Goal: Task Accomplishment & Management: Use online tool/utility

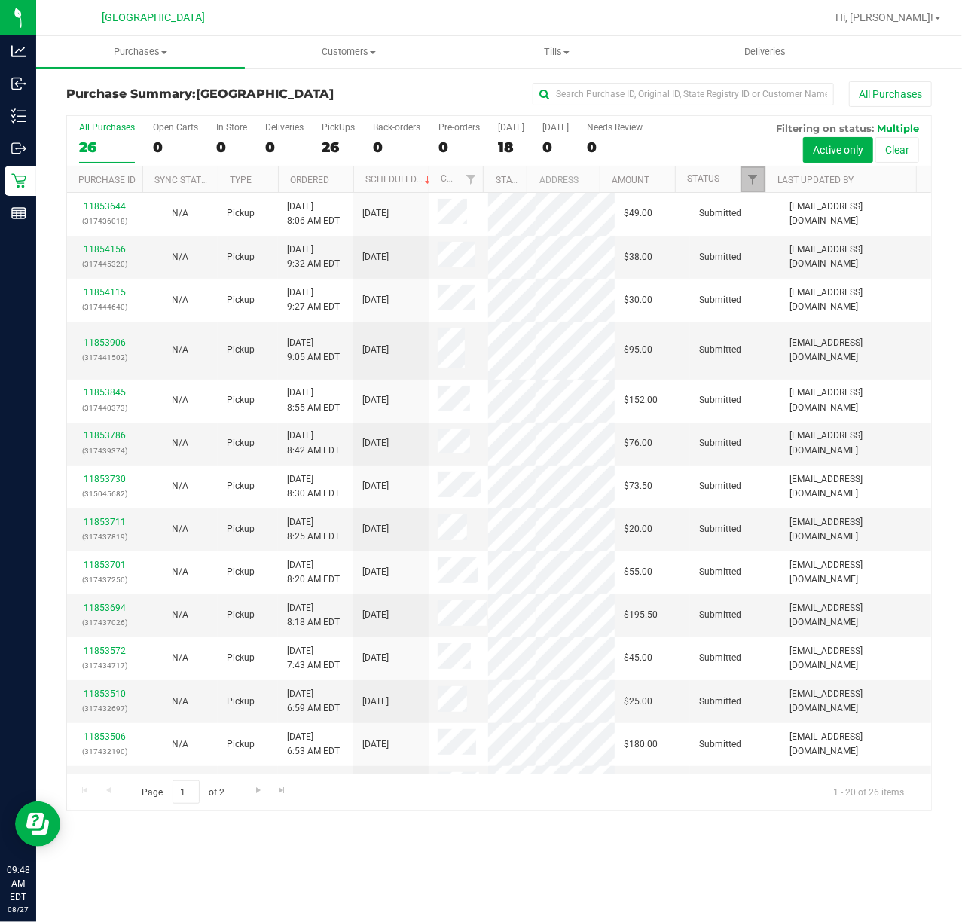
click at [750, 179] on span "Filter" at bounding box center [752, 179] width 12 height 12
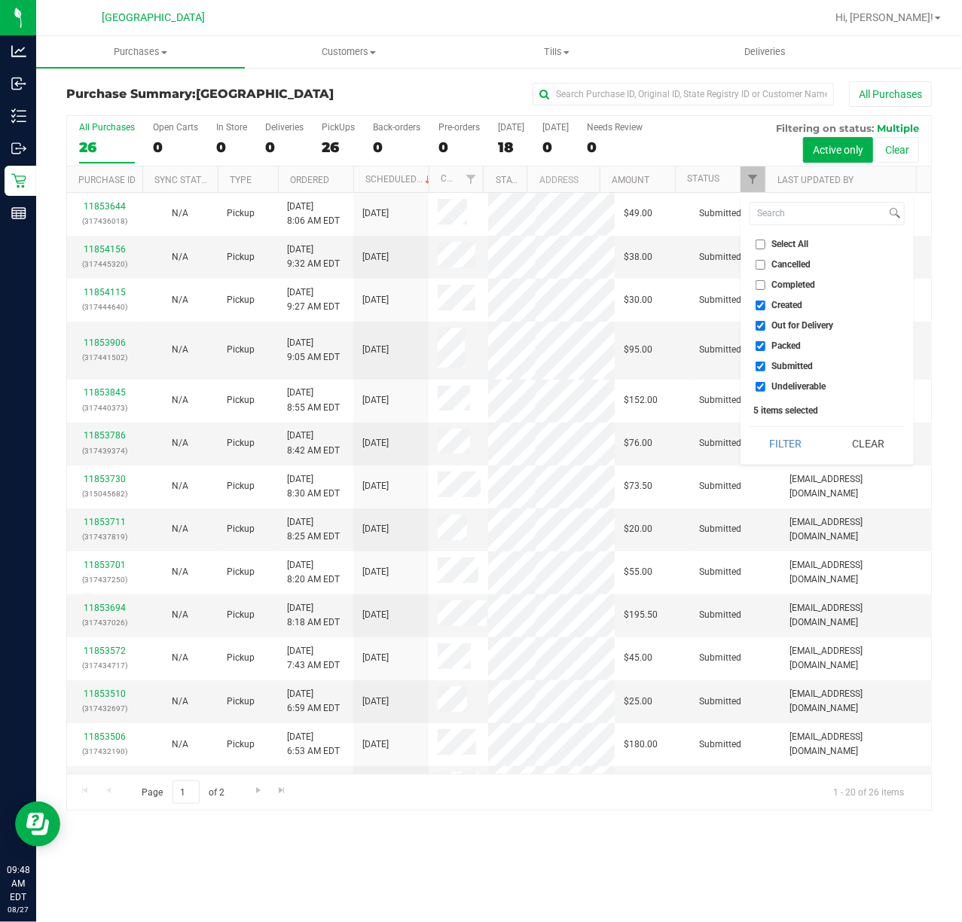
click at [784, 339] on li "Packed" at bounding box center [826, 346] width 155 height 16
click at [778, 345] on span "Packed" at bounding box center [786, 345] width 29 height 9
click at [765, 345] on input "Packed" at bounding box center [760, 346] width 10 height 10
checkbox input "false"
click at [796, 453] on button "Filter" at bounding box center [785, 443] width 72 height 33
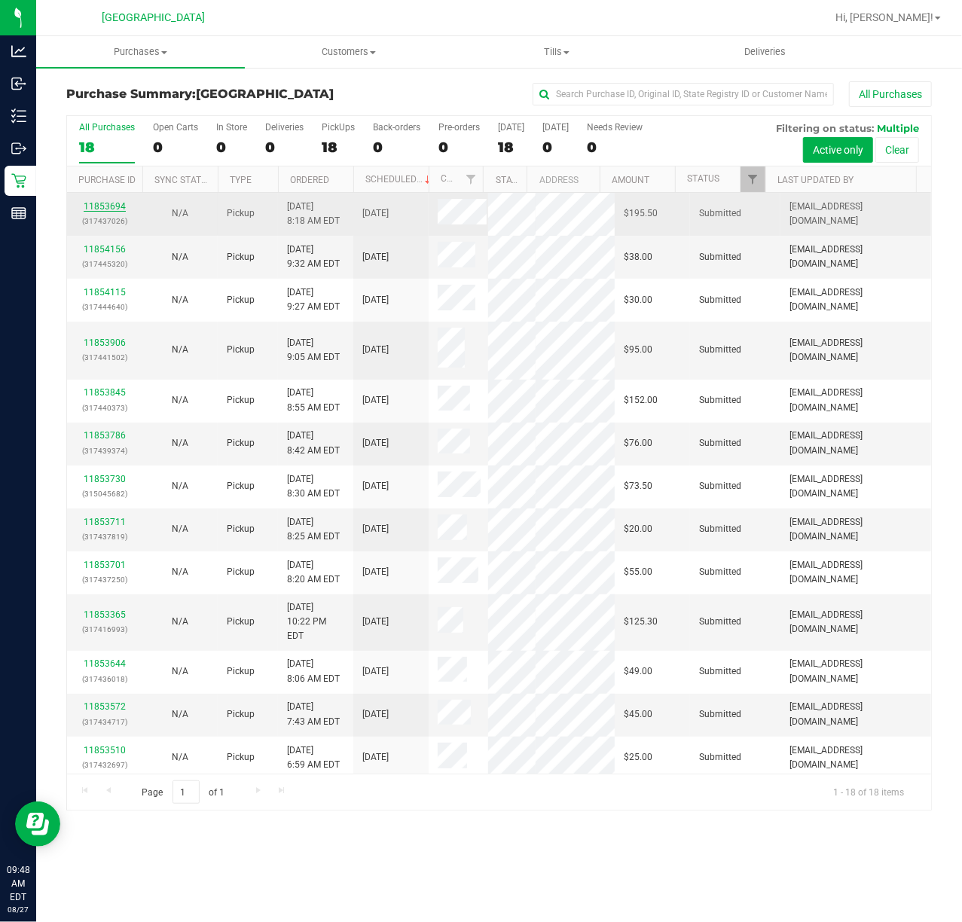
click at [105, 205] on link "11853694" at bounding box center [105, 206] width 42 height 11
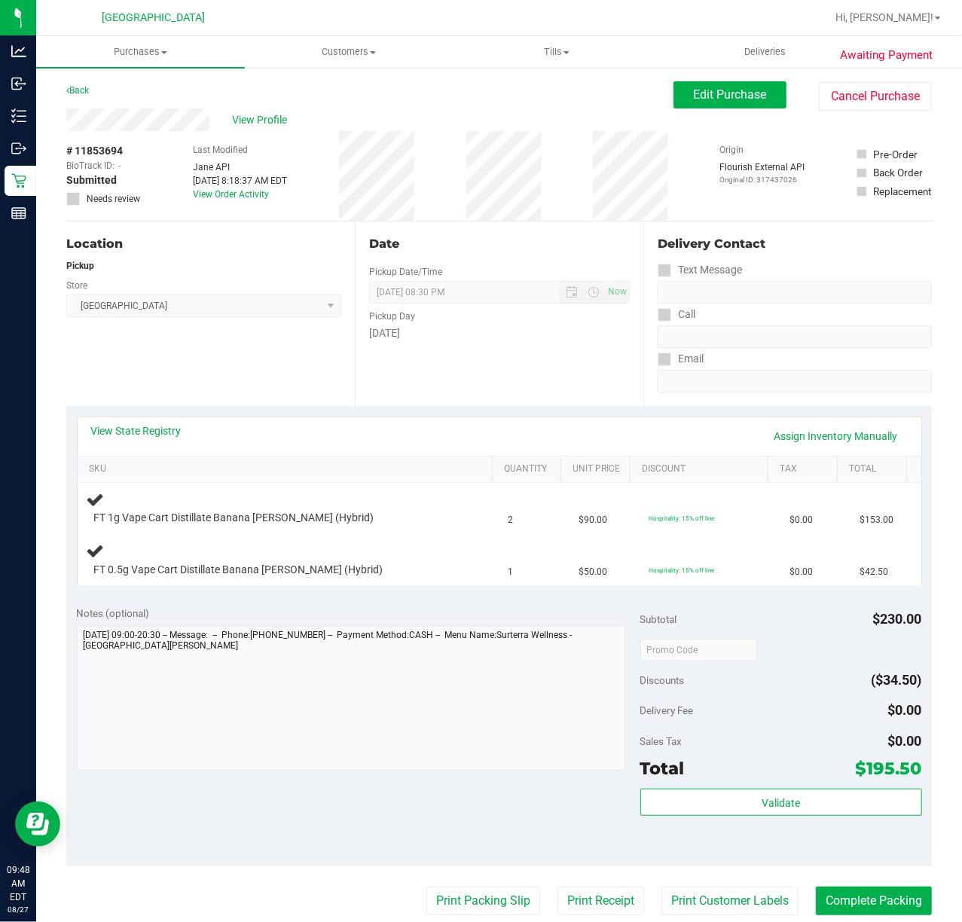
click at [268, 336] on div "Location Pickup Store [GEOGRAPHIC_DATA] WC Select Store [PERSON_NAME][GEOGRAPHI…" at bounding box center [210, 313] width 288 height 185
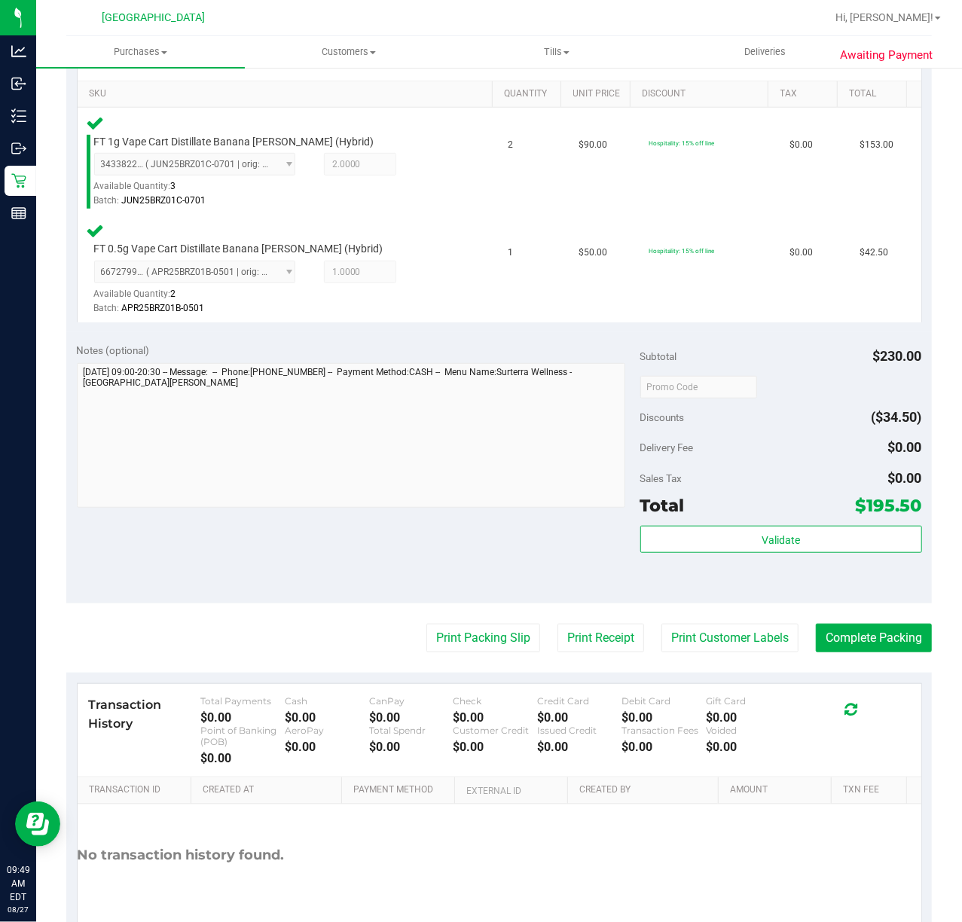
scroll to position [417, 0]
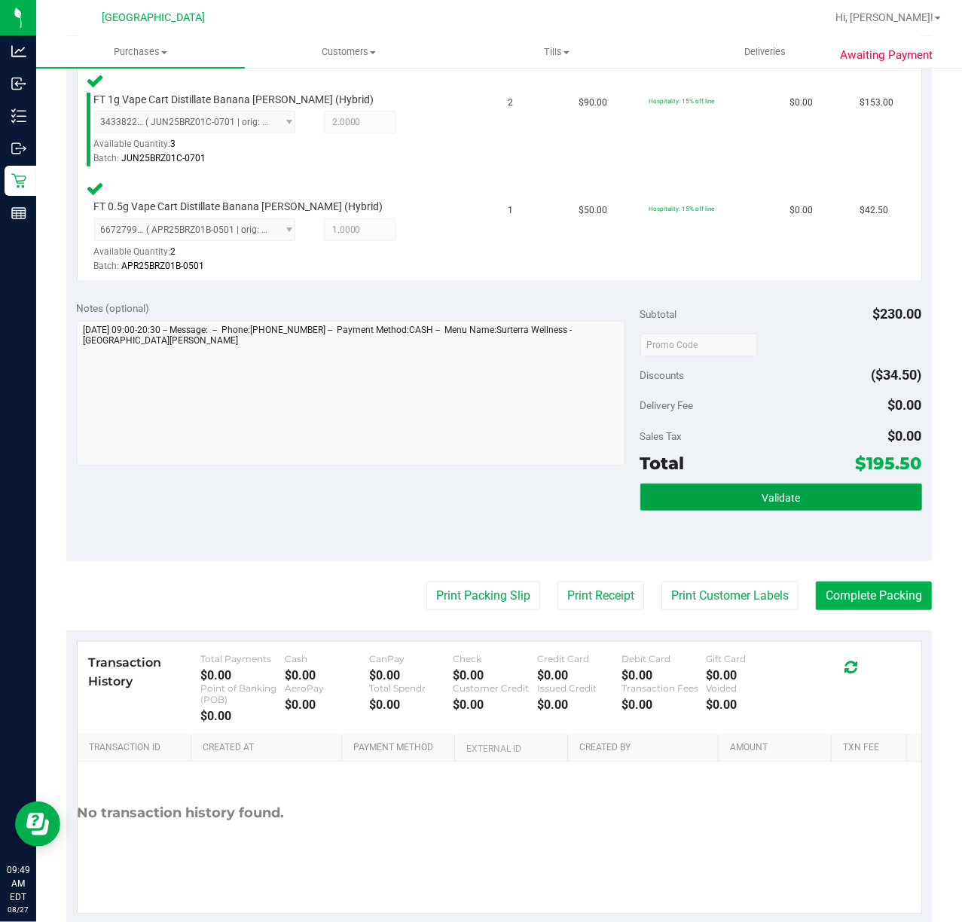
click at [745, 486] on button "Validate" at bounding box center [781, 497] width 282 height 27
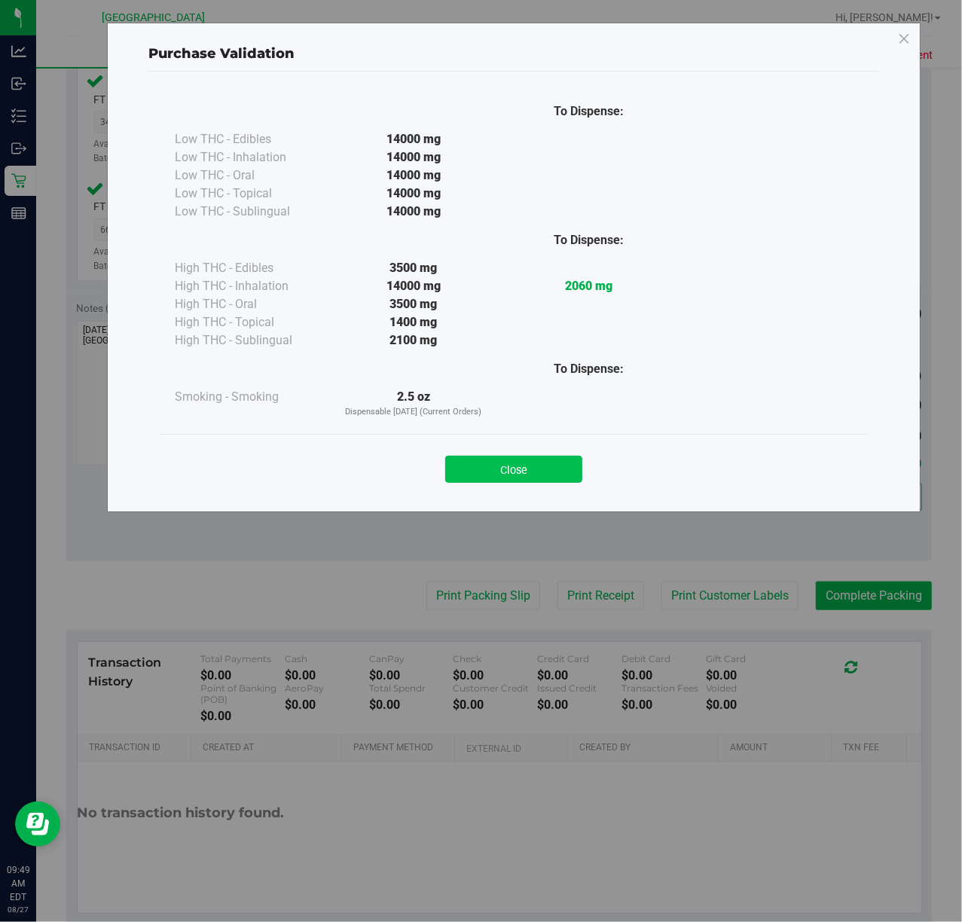
click at [564, 462] on button "Close" at bounding box center [513, 469] width 137 height 27
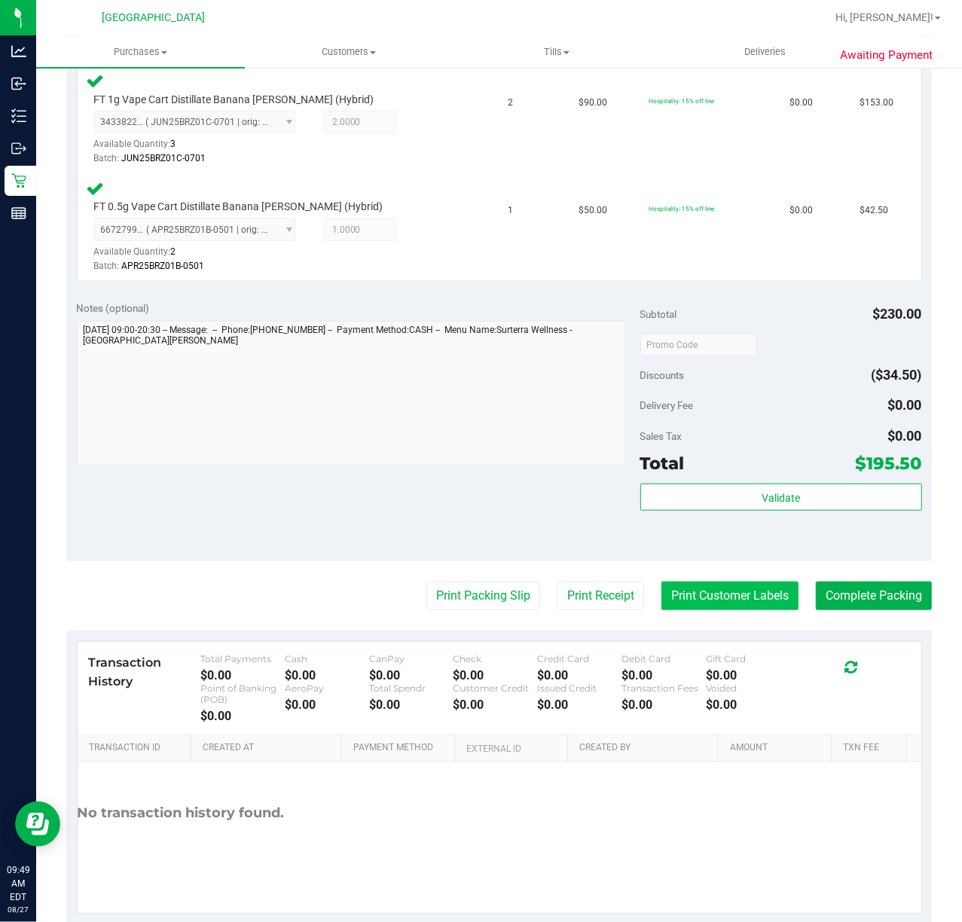
click at [759, 609] on button "Print Customer Labels" at bounding box center [729, 595] width 137 height 29
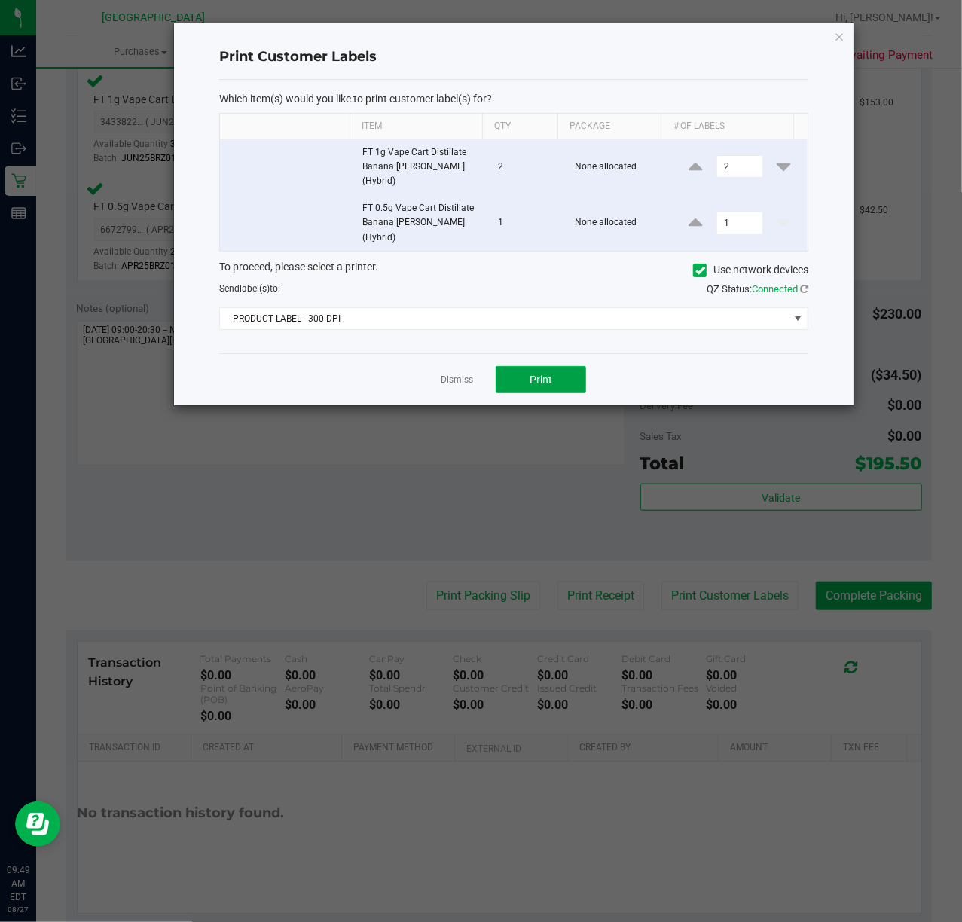
click at [547, 374] on span "Print" at bounding box center [540, 380] width 23 height 12
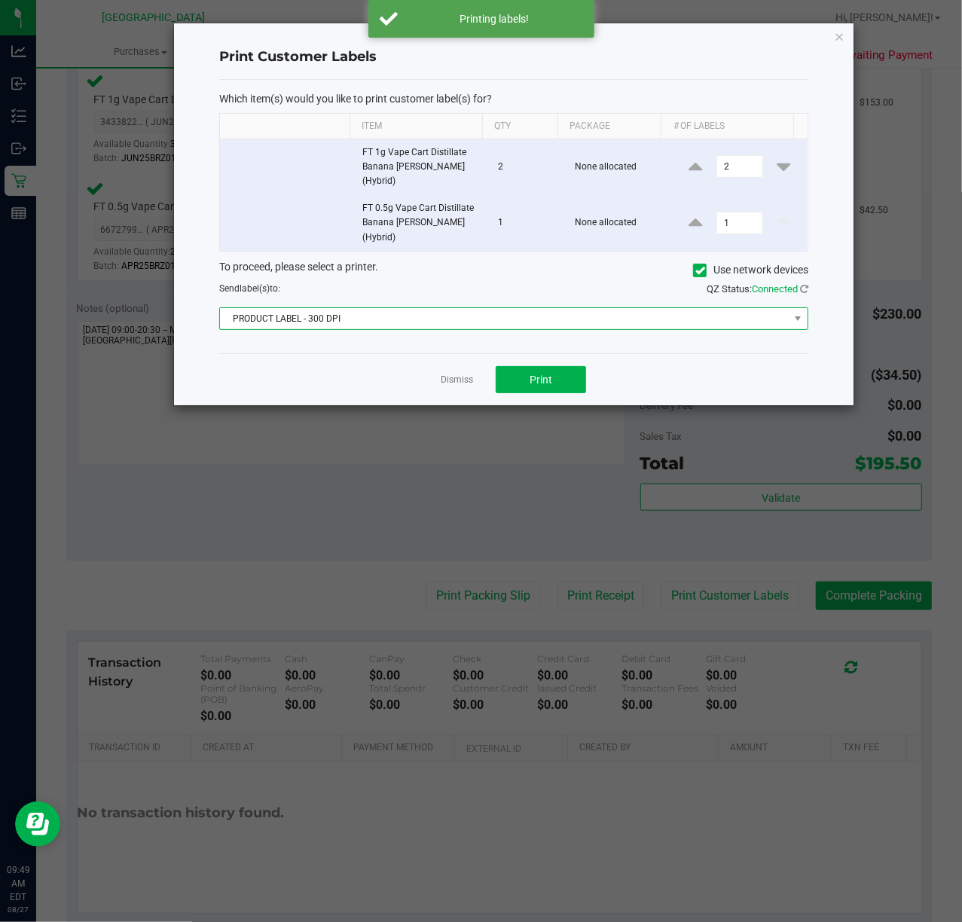
click at [539, 308] on span "PRODUCT LABEL - 300 DPI" at bounding box center [504, 318] width 569 height 21
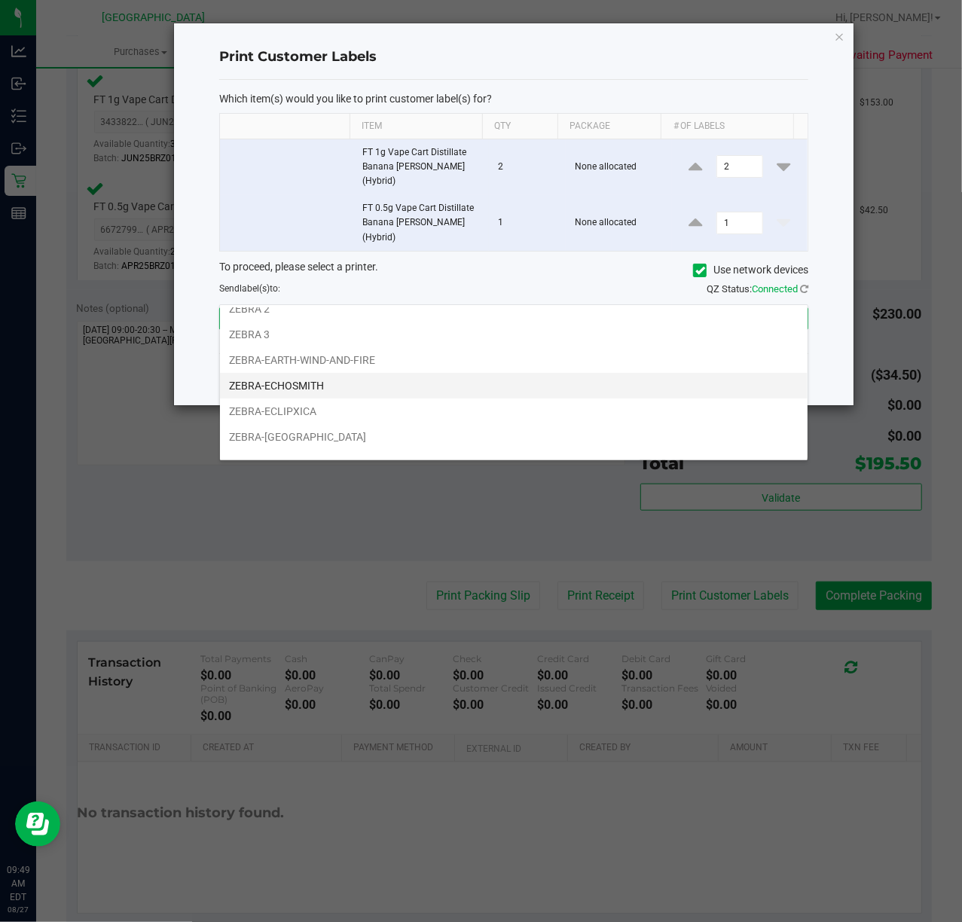
scroll to position [58, 0]
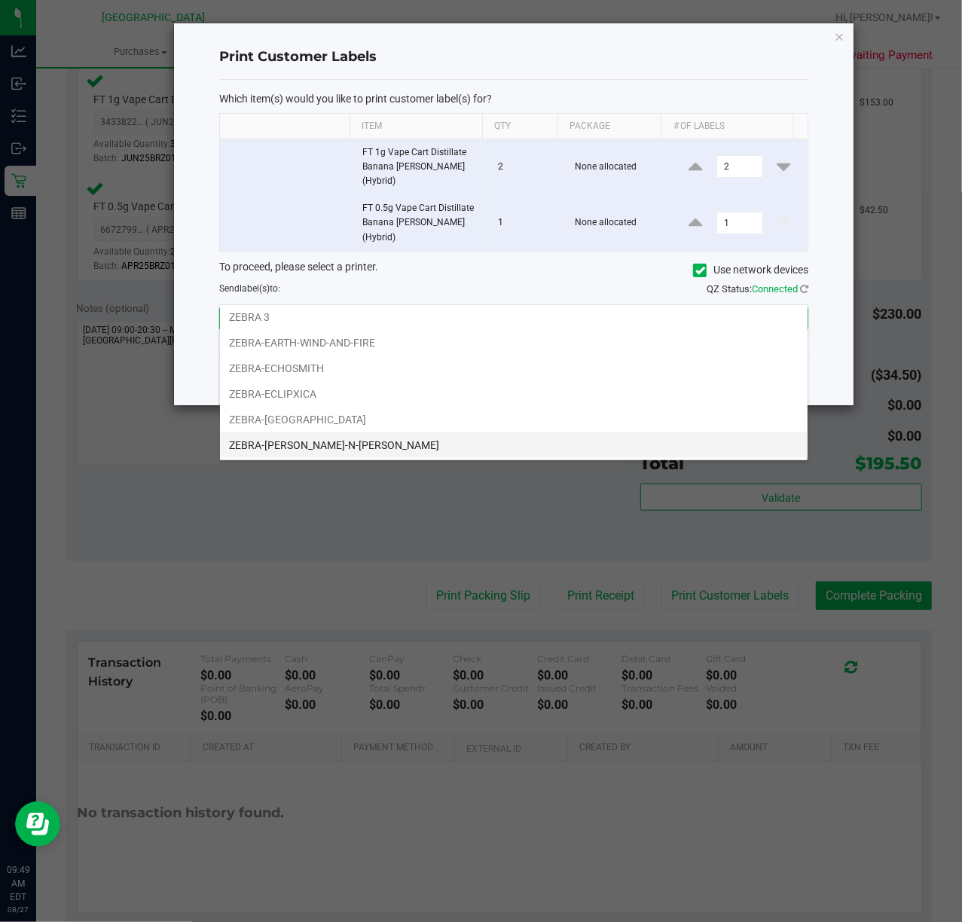
click at [423, 447] on li "ZEBRA-[PERSON_NAME]-N-[PERSON_NAME]" at bounding box center [513, 445] width 587 height 26
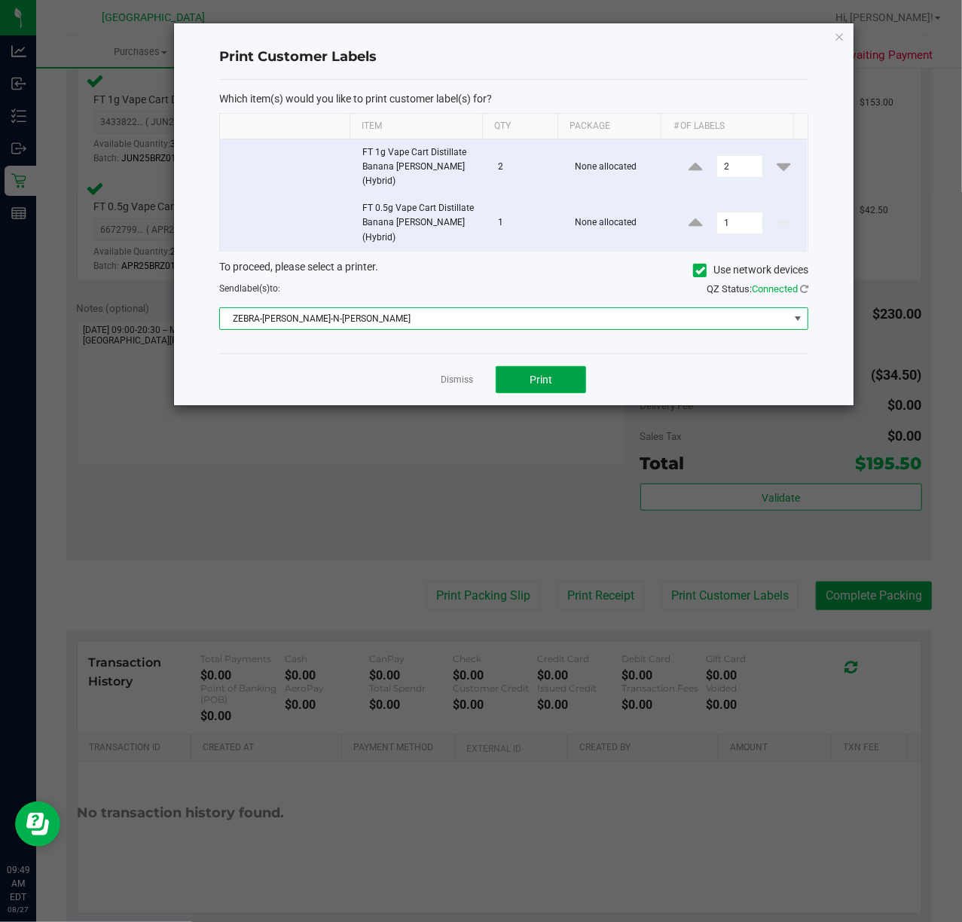
click at [552, 366] on button "Print" at bounding box center [541, 379] width 90 height 27
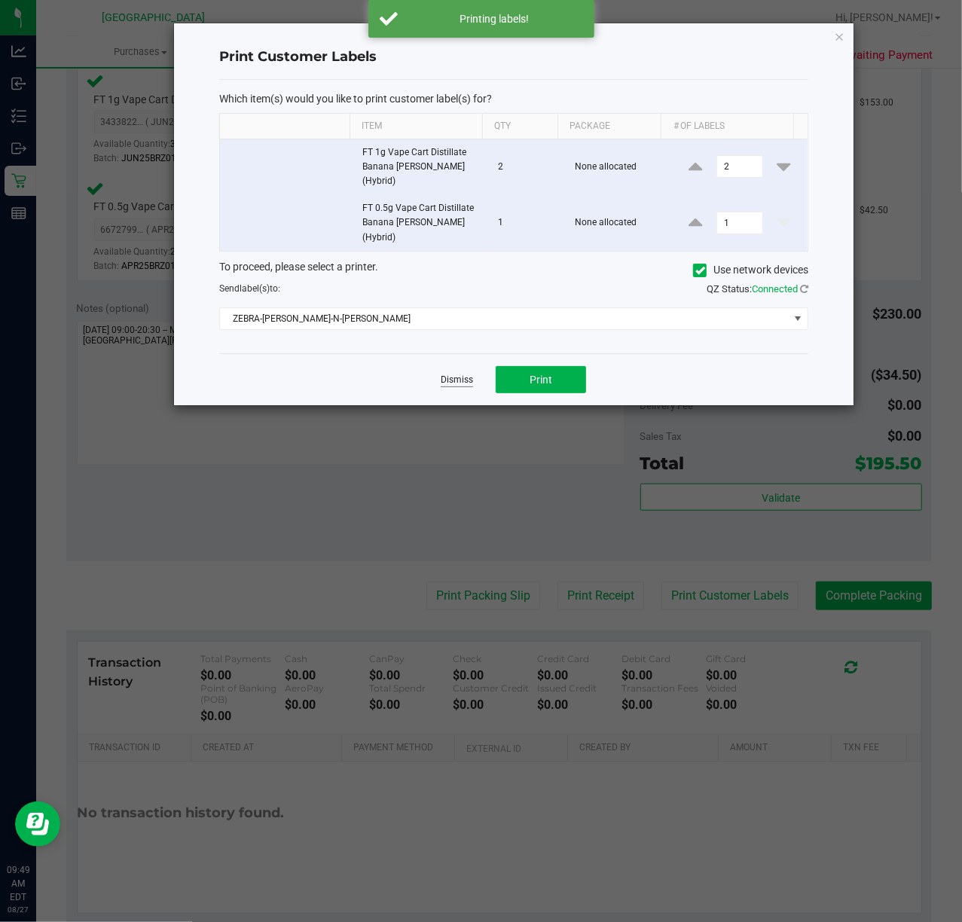
click at [471, 374] on link "Dismiss" at bounding box center [457, 380] width 32 height 13
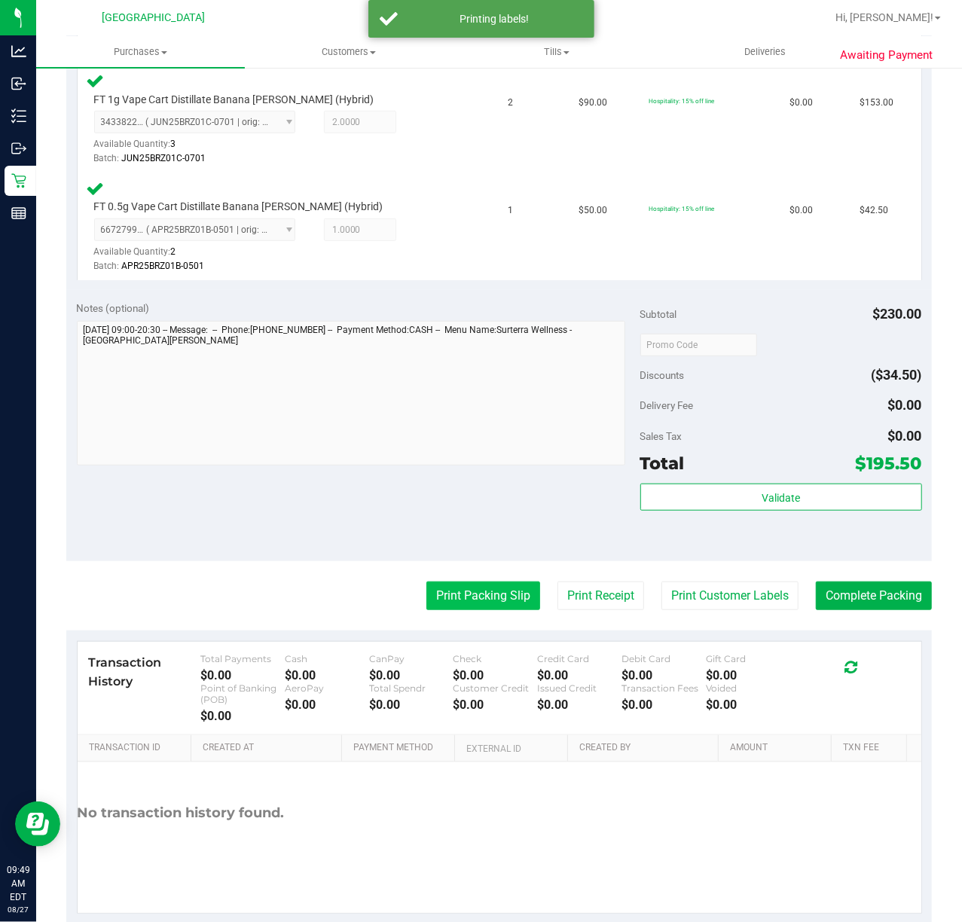
click at [459, 598] on button "Print Packing Slip" at bounding box center [483, 595] width 114 height 29
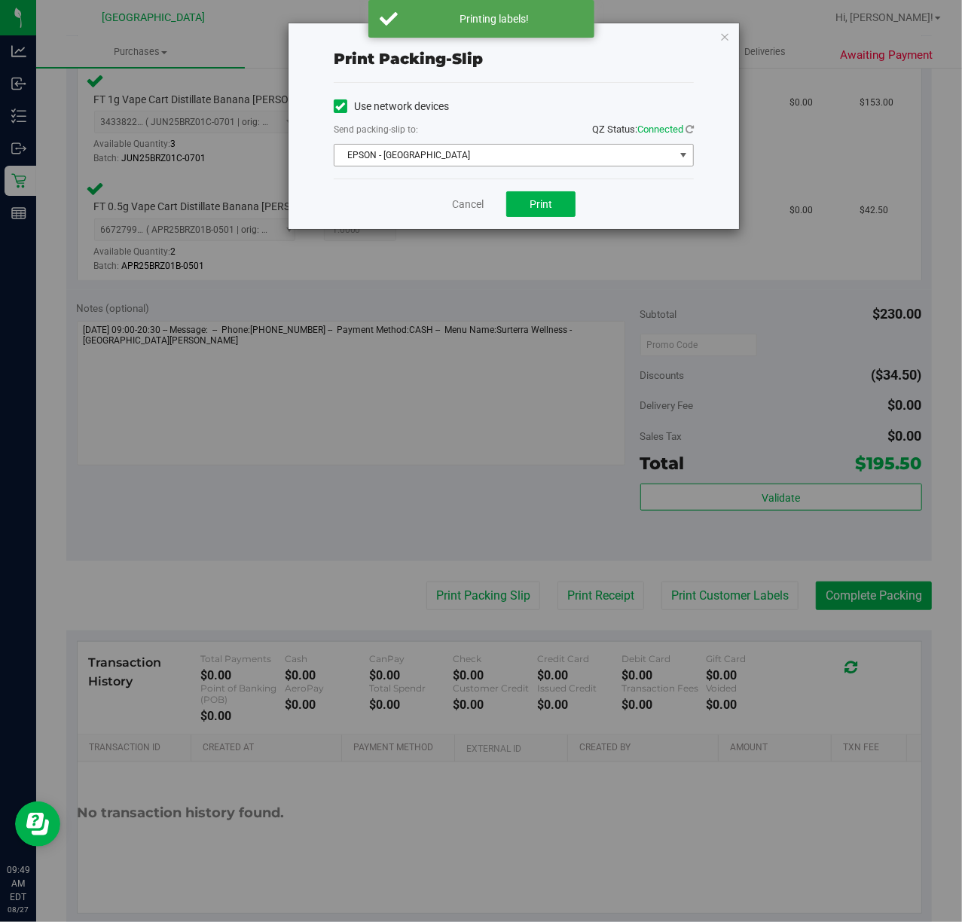
click at [552, 151] on span "EPSON - [GEOGRAPHIC_DATA]" at bounding box center [504, 155] width 340 height 21
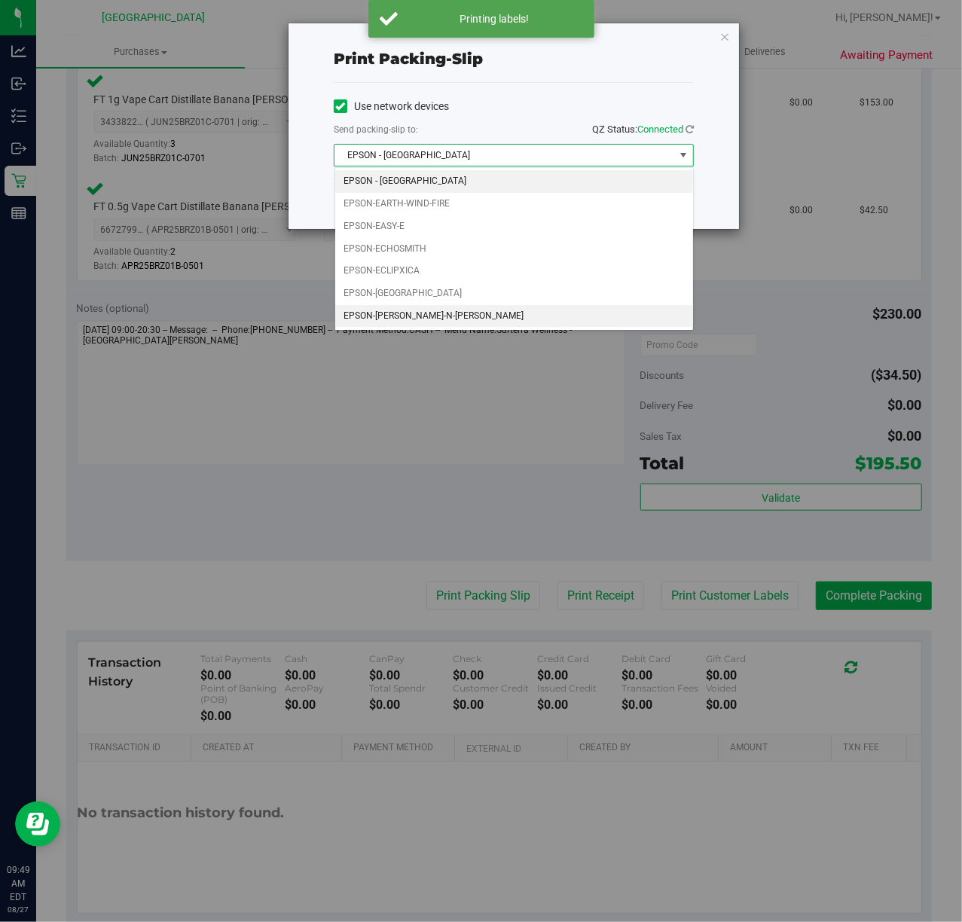
click at [453, 312] on li "EPSON-[PERSON_NAME]-N-[PERSON_NAME]" at bounding box center [514, 316] width 358 height 23
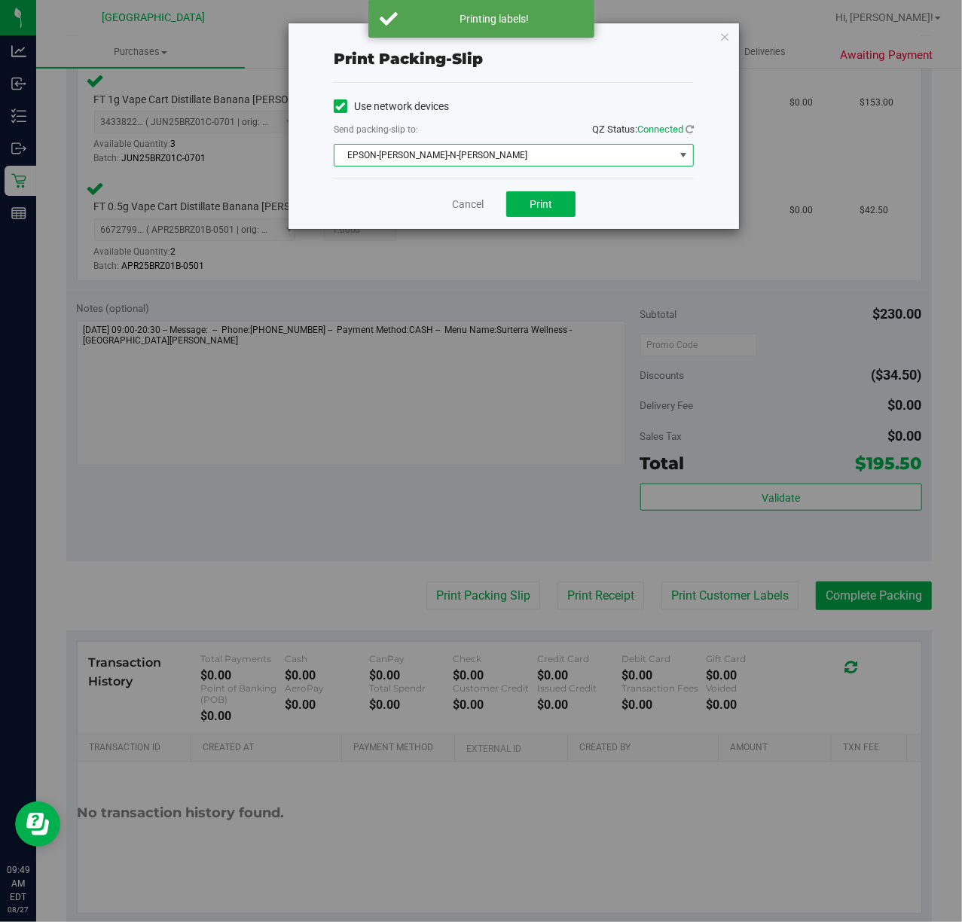
click at [554, 185] on div "Cancel Print" at bounding box center [514, 204] width 360 height 50
click at [553, 206] on button "Print" at bounding box center [540, 204] width 69 height 26
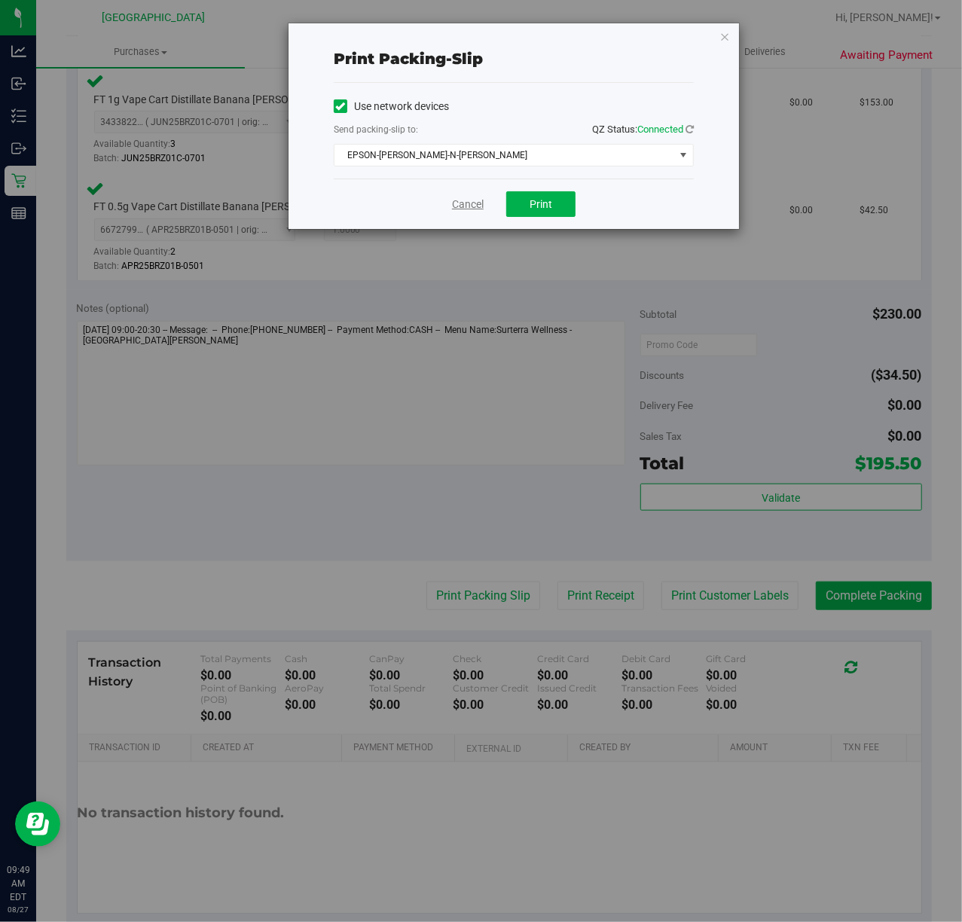
click at [477, 205] on link "Cancel" at bounding box center [468, 205] width 32 height 16
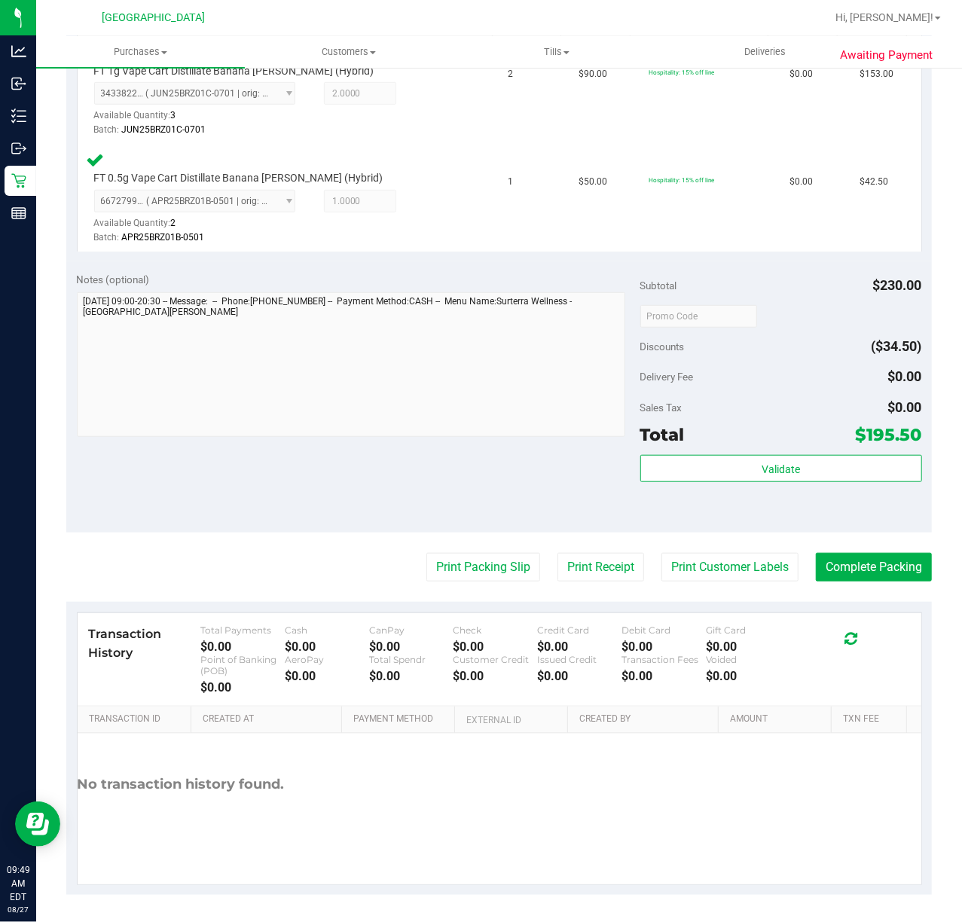
scroll to position [450, 0]
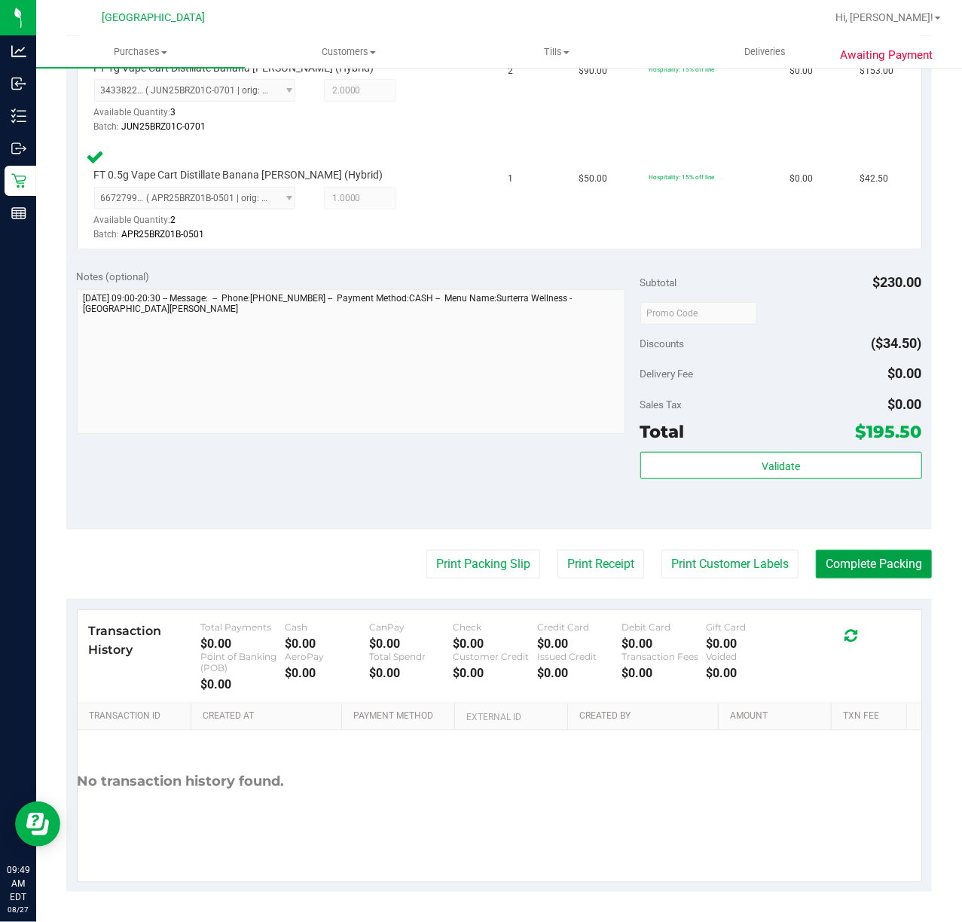
click at [884, 563] on button "Complete Packing" at bounding box center [874, 564] width 116 height 29
